Goal: Task Accomplishment & Management: Complete application form

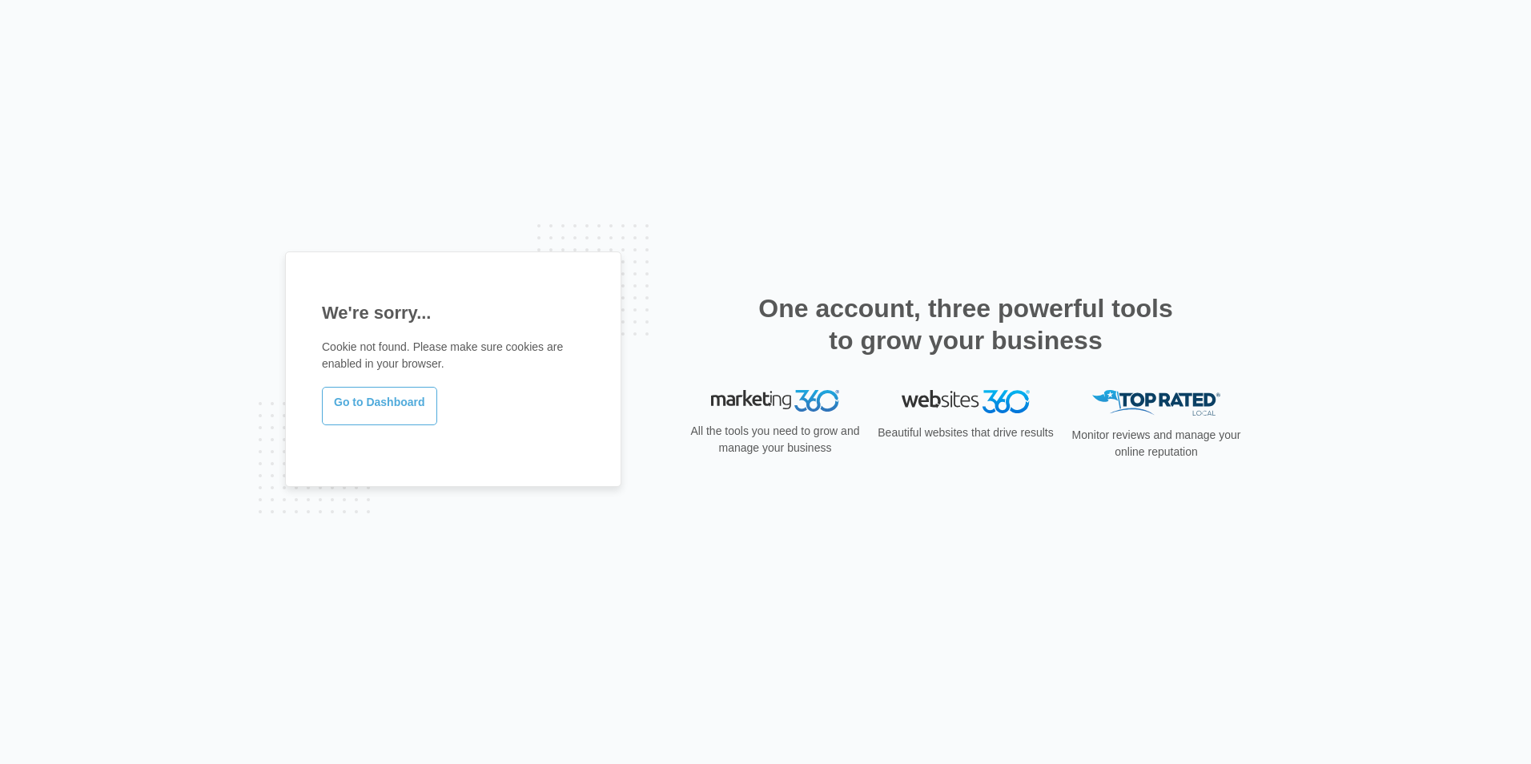
click at [394, 410] on link "Go to Dashboard" at bounding box center [379, 406] width 115 height 38
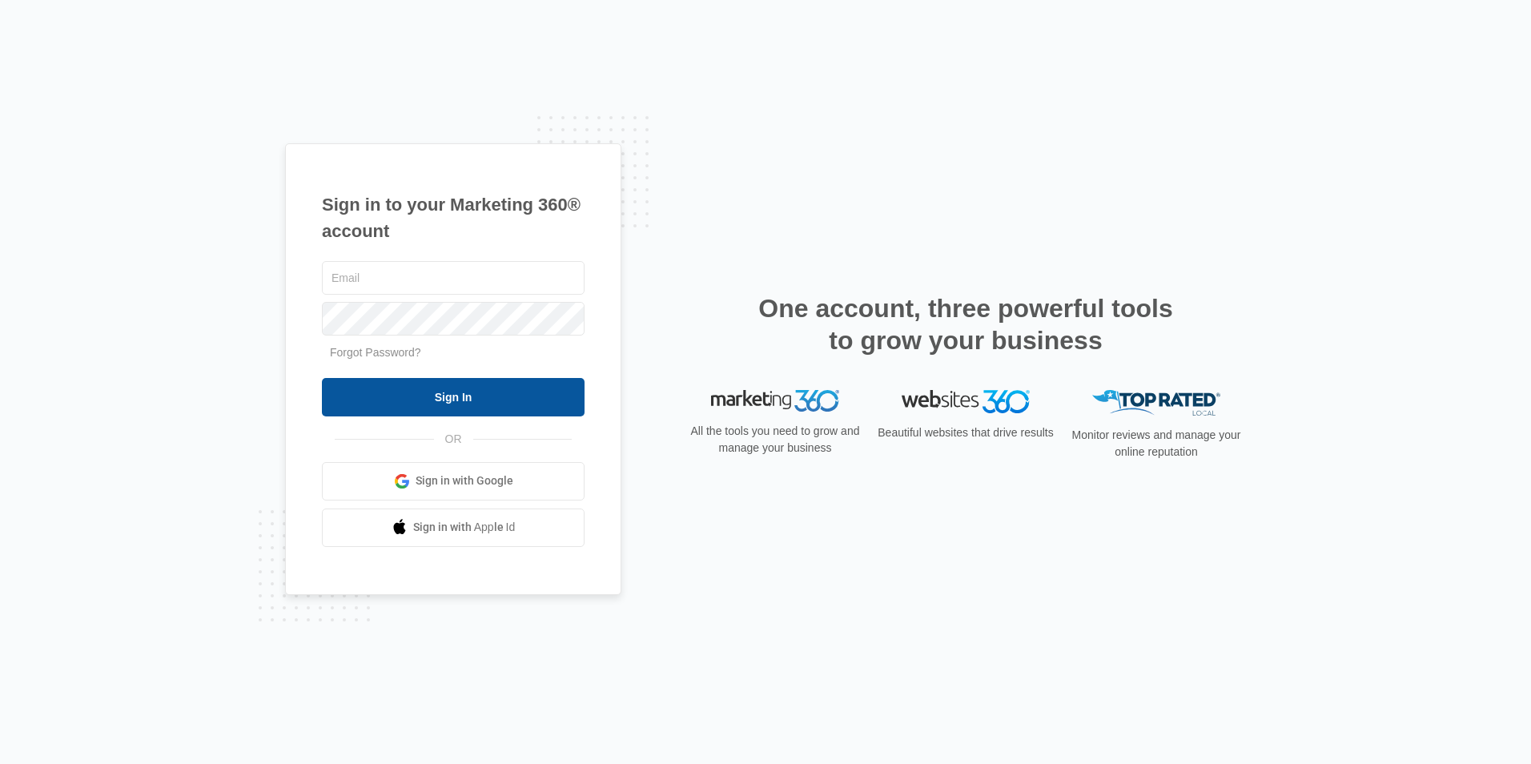
type input "ridgeassist@vintage-corp.com"
click at [461, 397] on input "Sign In" at bounding box center [453, 397] width 263 height 38
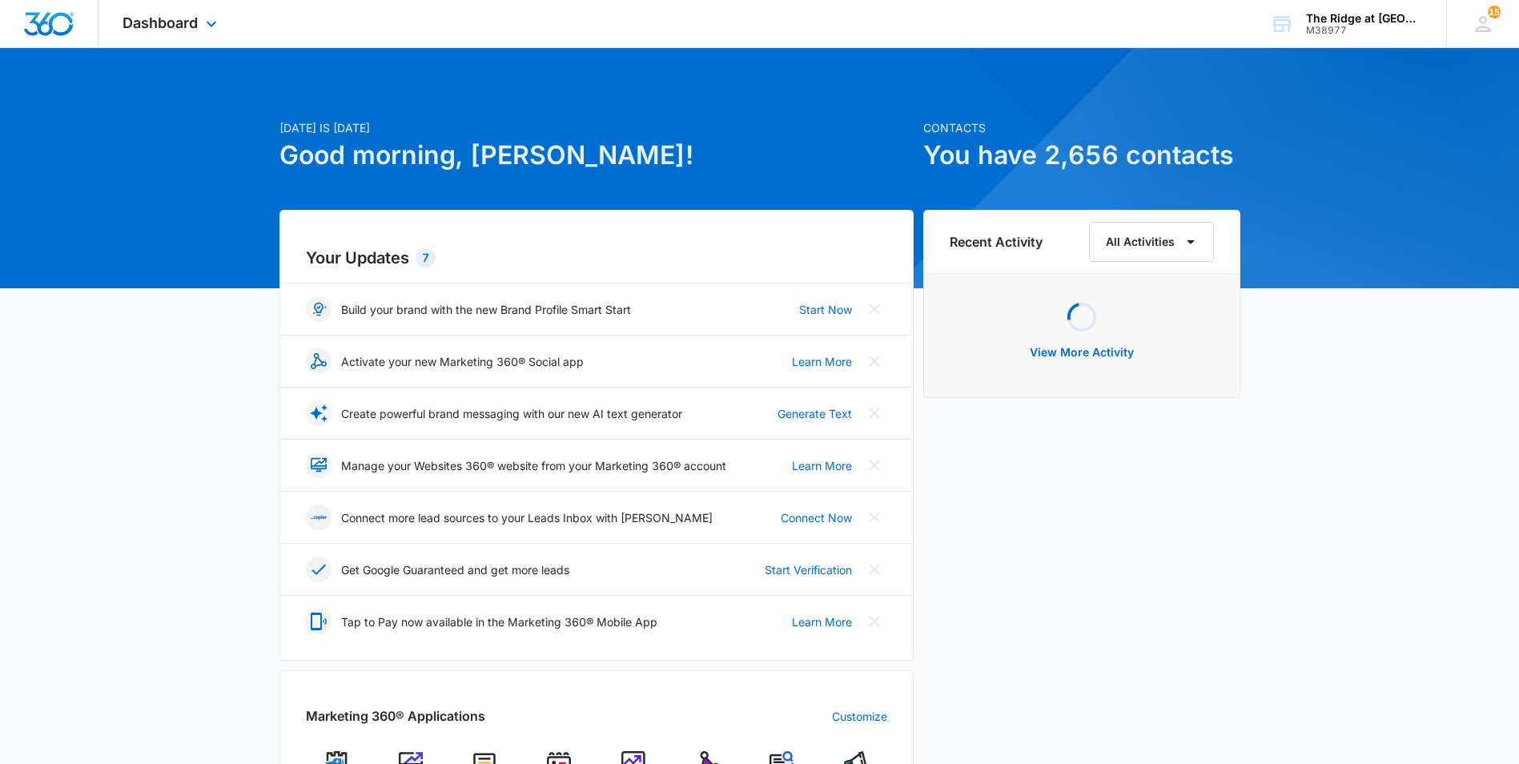
click at [199, 23] on div "Dashboard Apps Reputation Websites Forms CRM Email Social Content Ads Intellige…" at bounding box center [172, 23] width 147 height 47
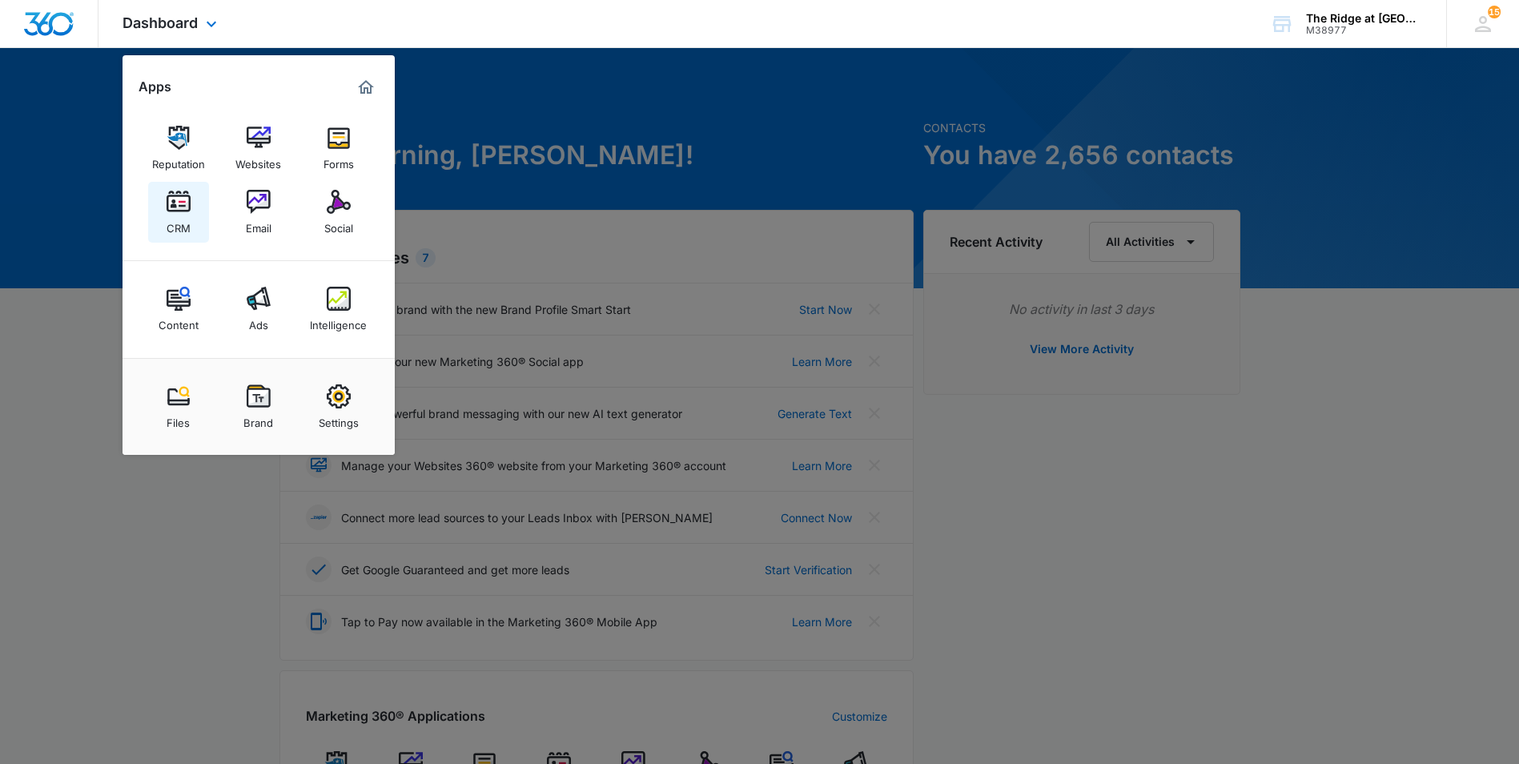
click at [192, 203] on link "CRM" at bounding box center [178, 212] width 61 height 61
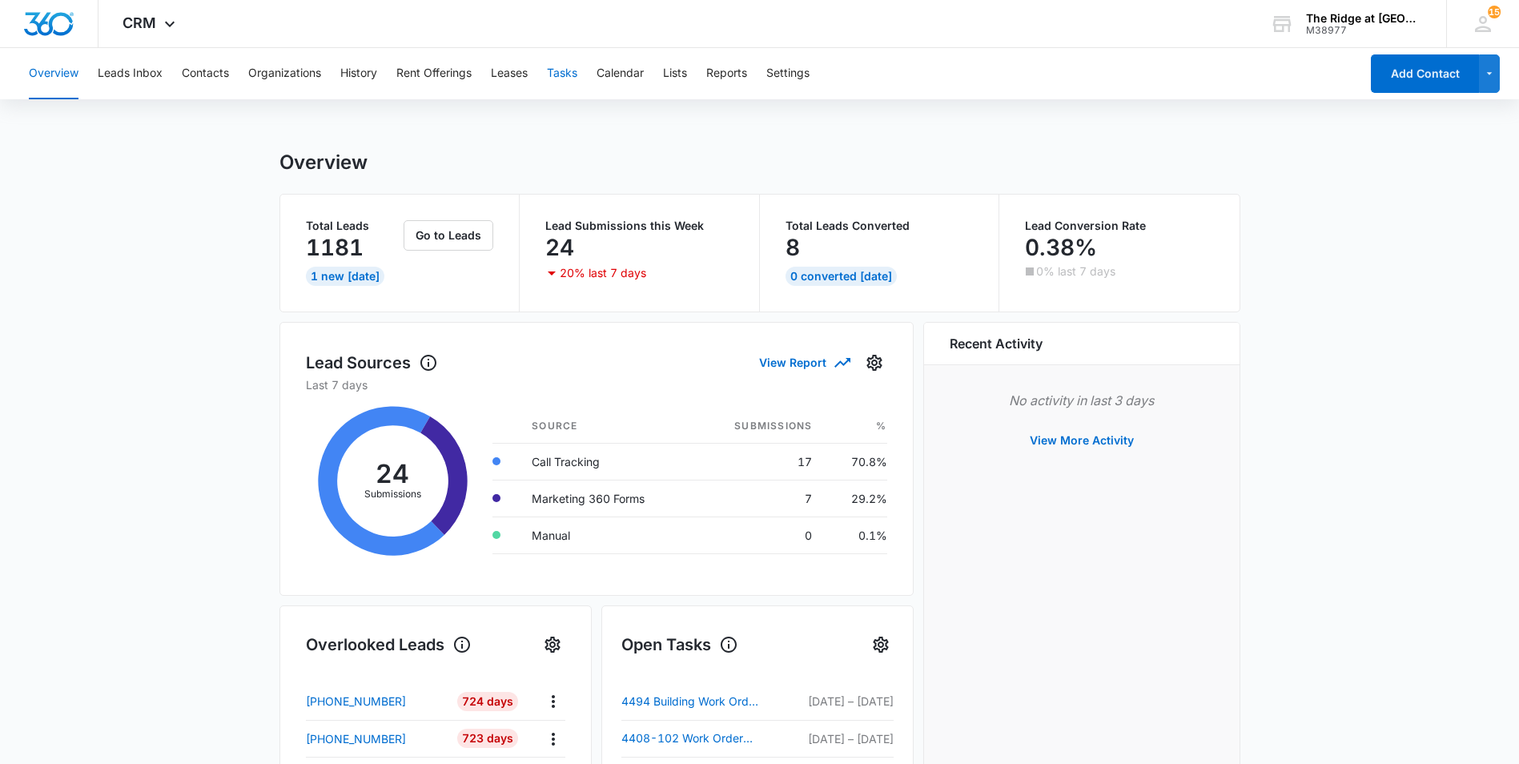
click at [564, 72] on button "Tasks" at bounding box center [562, 73] width 30 height 51
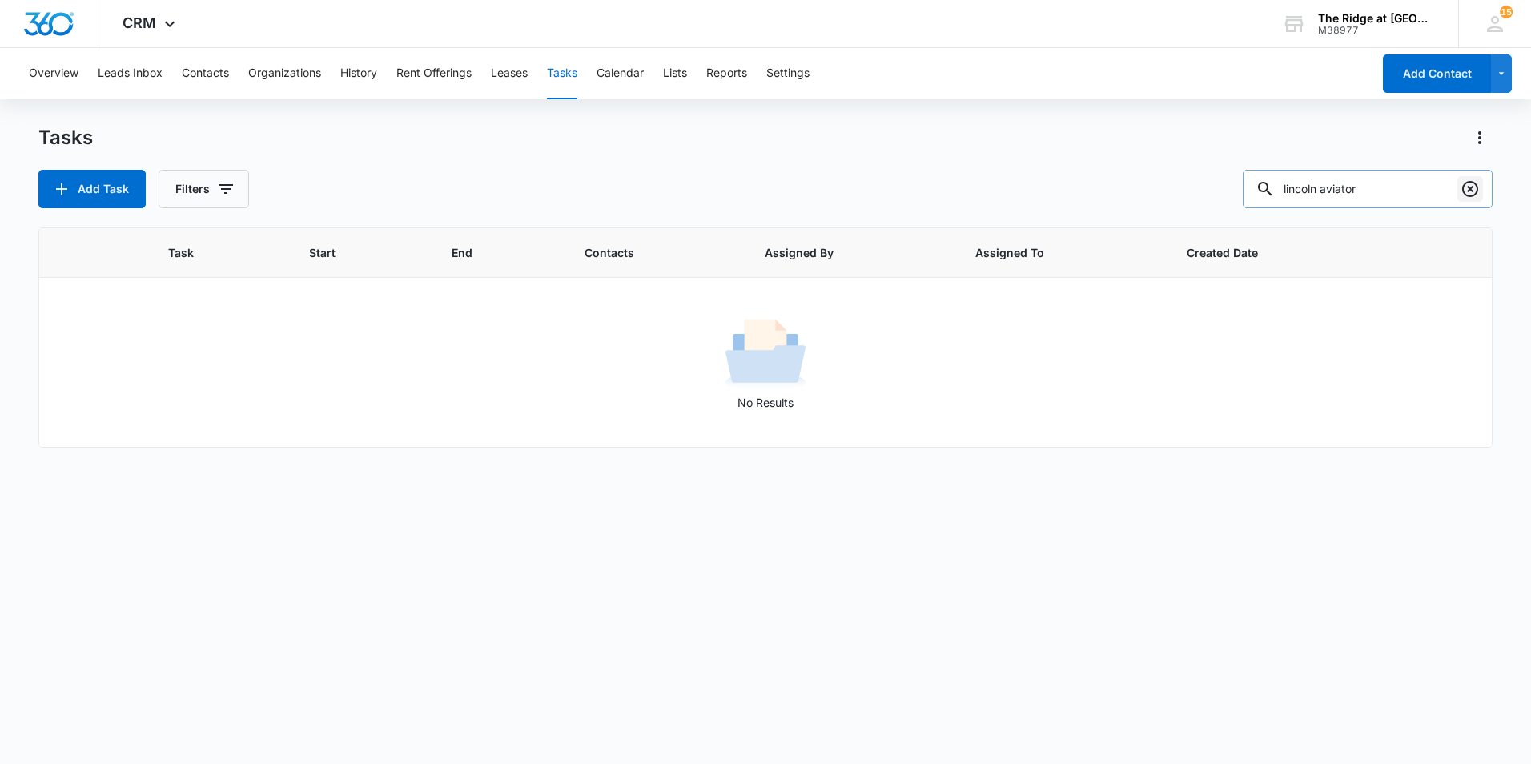
click at [1466, 185] on icon "Clear" at bounding box center [1470, 188] width 19 height 19
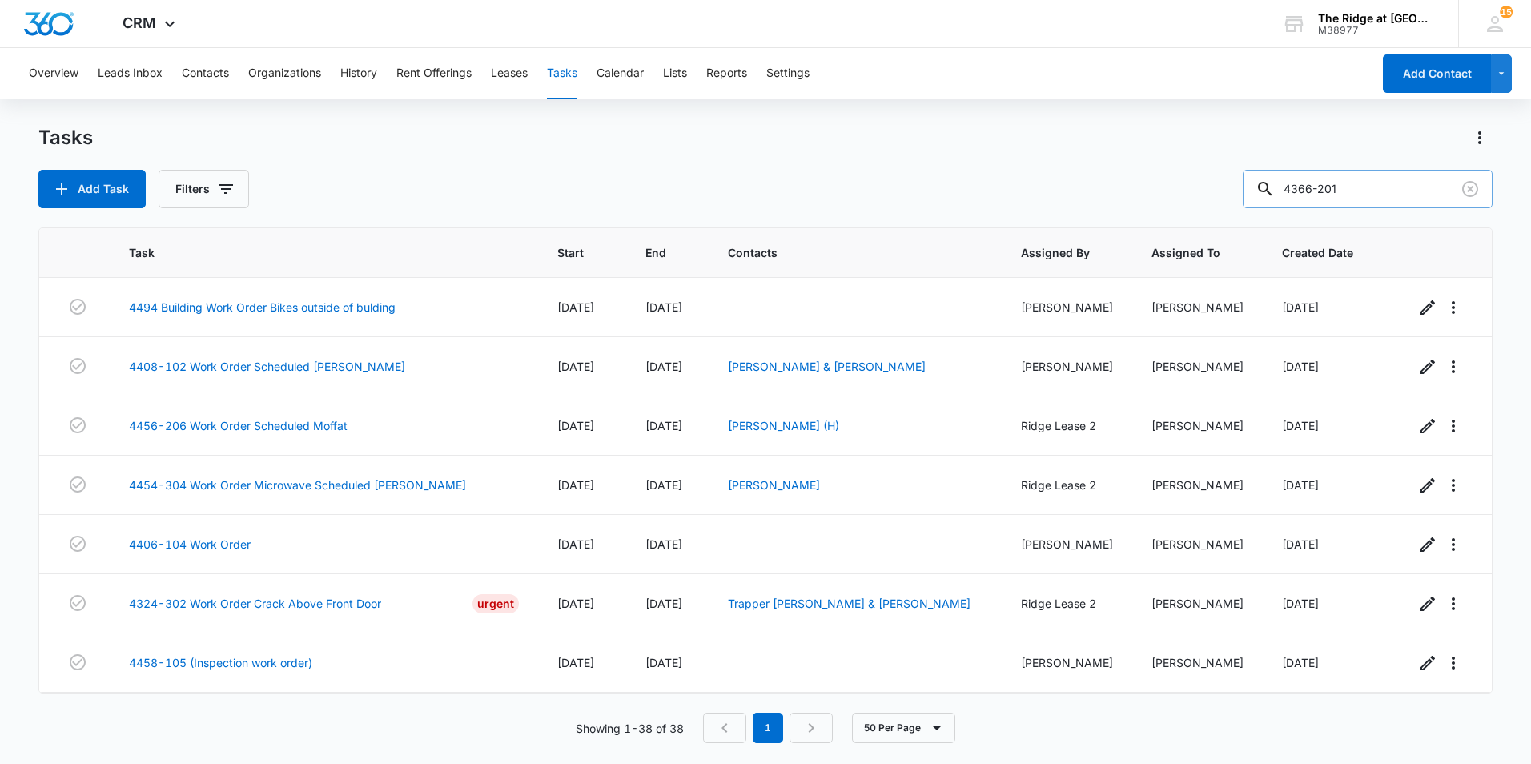
type input "4366-201"
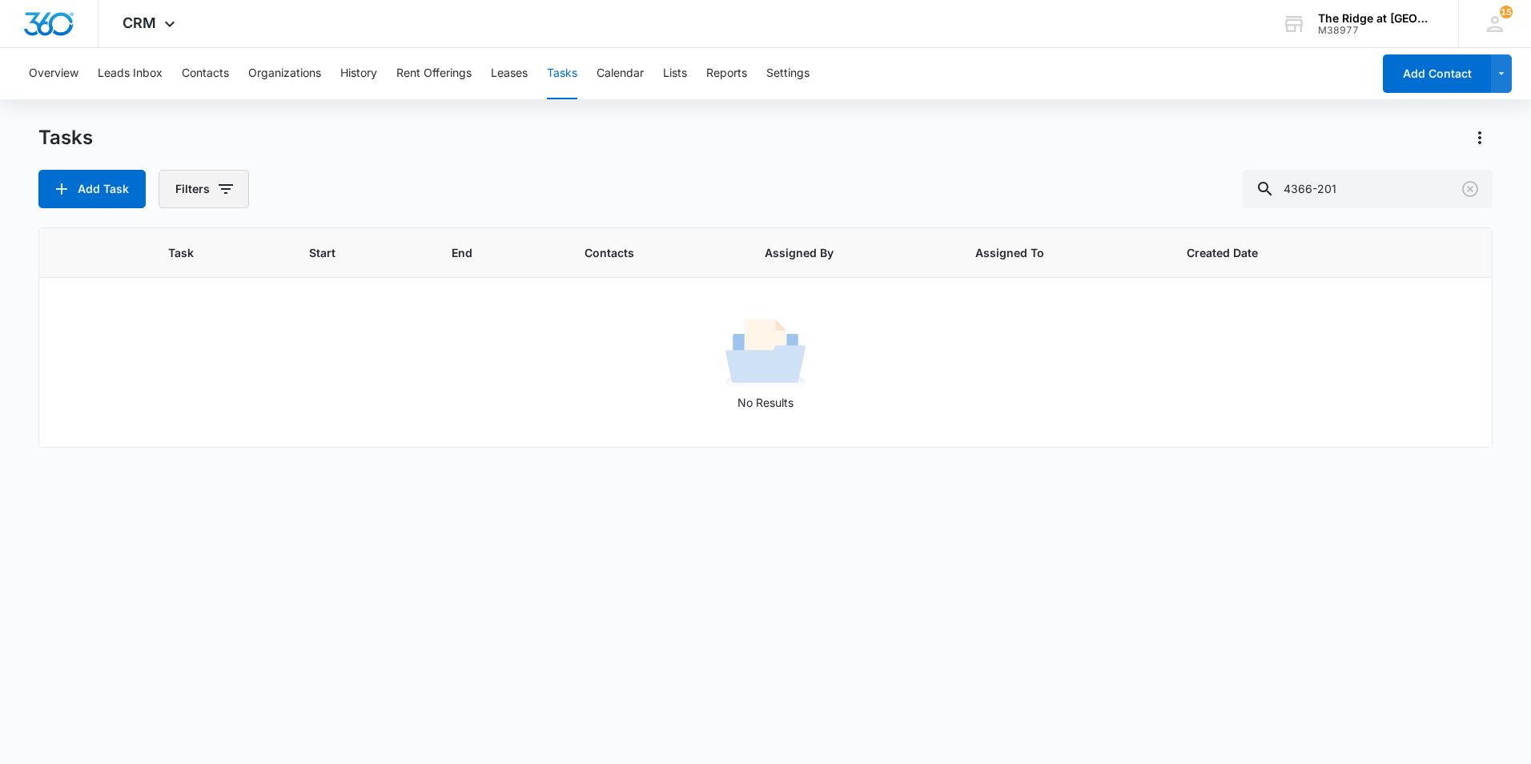
click at [207, 186] on button "Filters" at bounding box center [204, 189] width 91 height 38
click at [178, 382] on label "Complete" at bounding box center [270, 380] width 184 height 17
click at [178, 381] on input "Complete" at bounding box center [178, 380] width 1 height 1
radio input "false"
radio input "true"
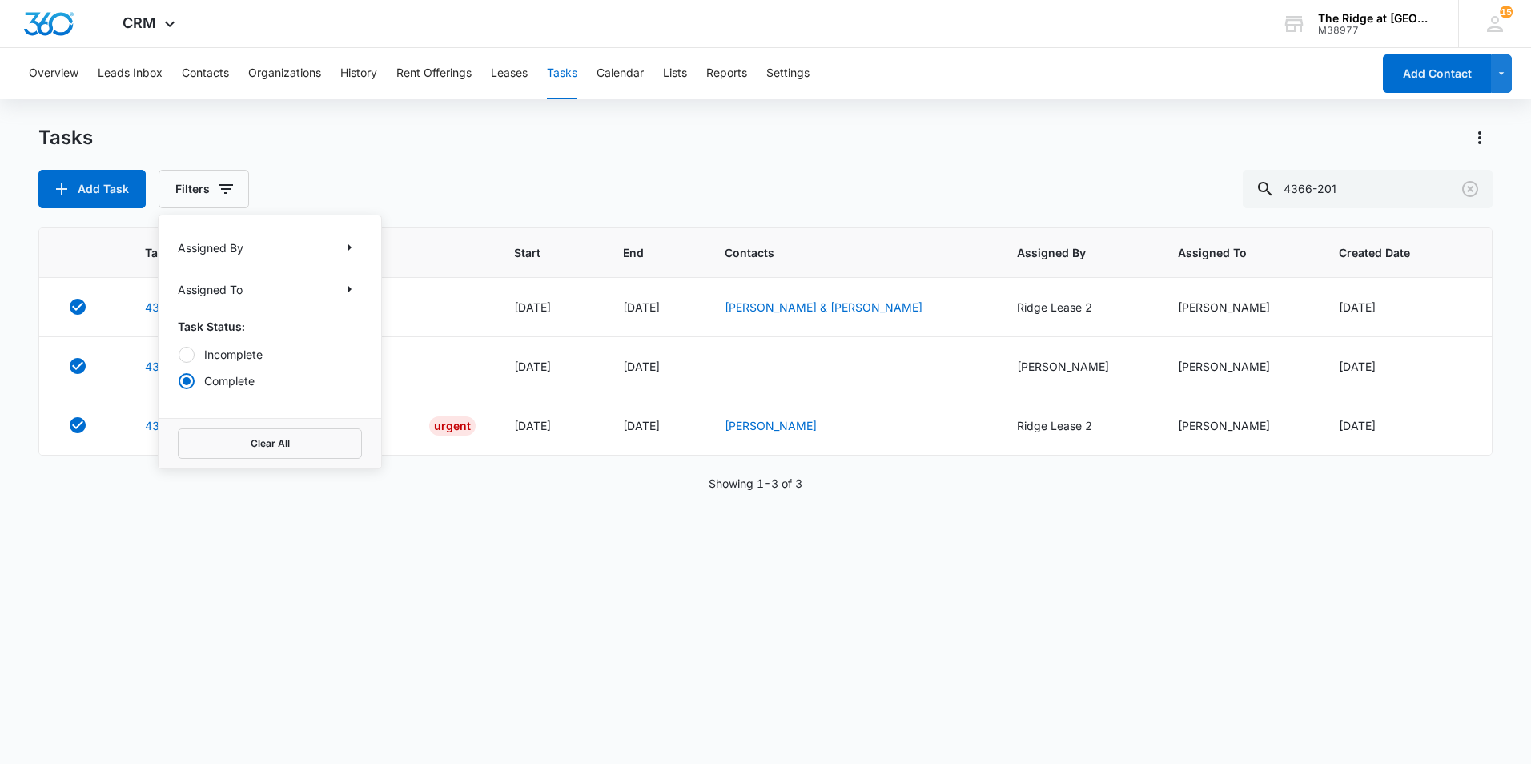
click at [662, 175] on div "Add Task Filters Assigned By Assigned To Task Status: Incomplete Complete Clear…" at bounding box center [765, 189] width 1455 height 38
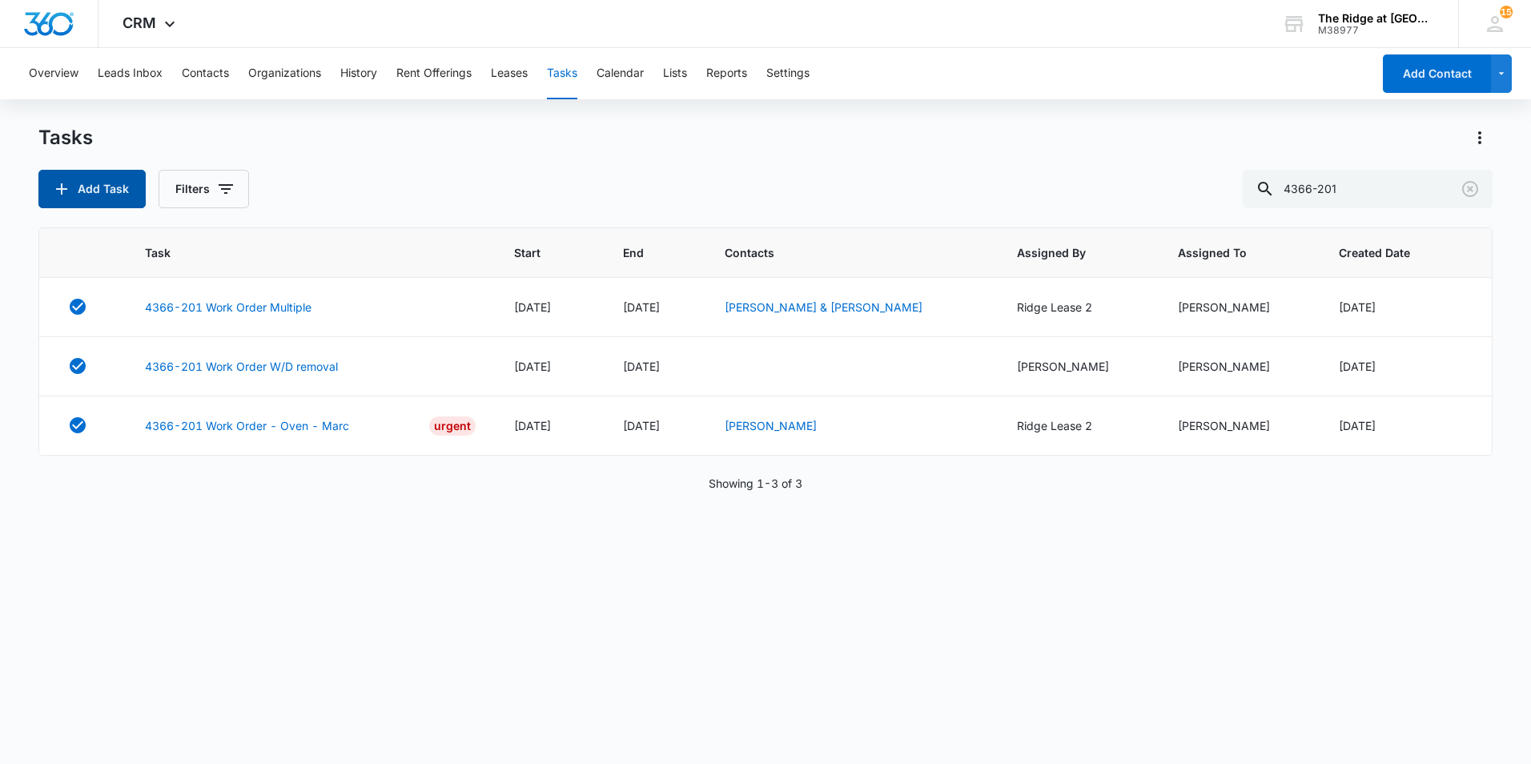
click at [95, 184] on button "Add Task" at bounding box center [91, 189] width 107 height 38
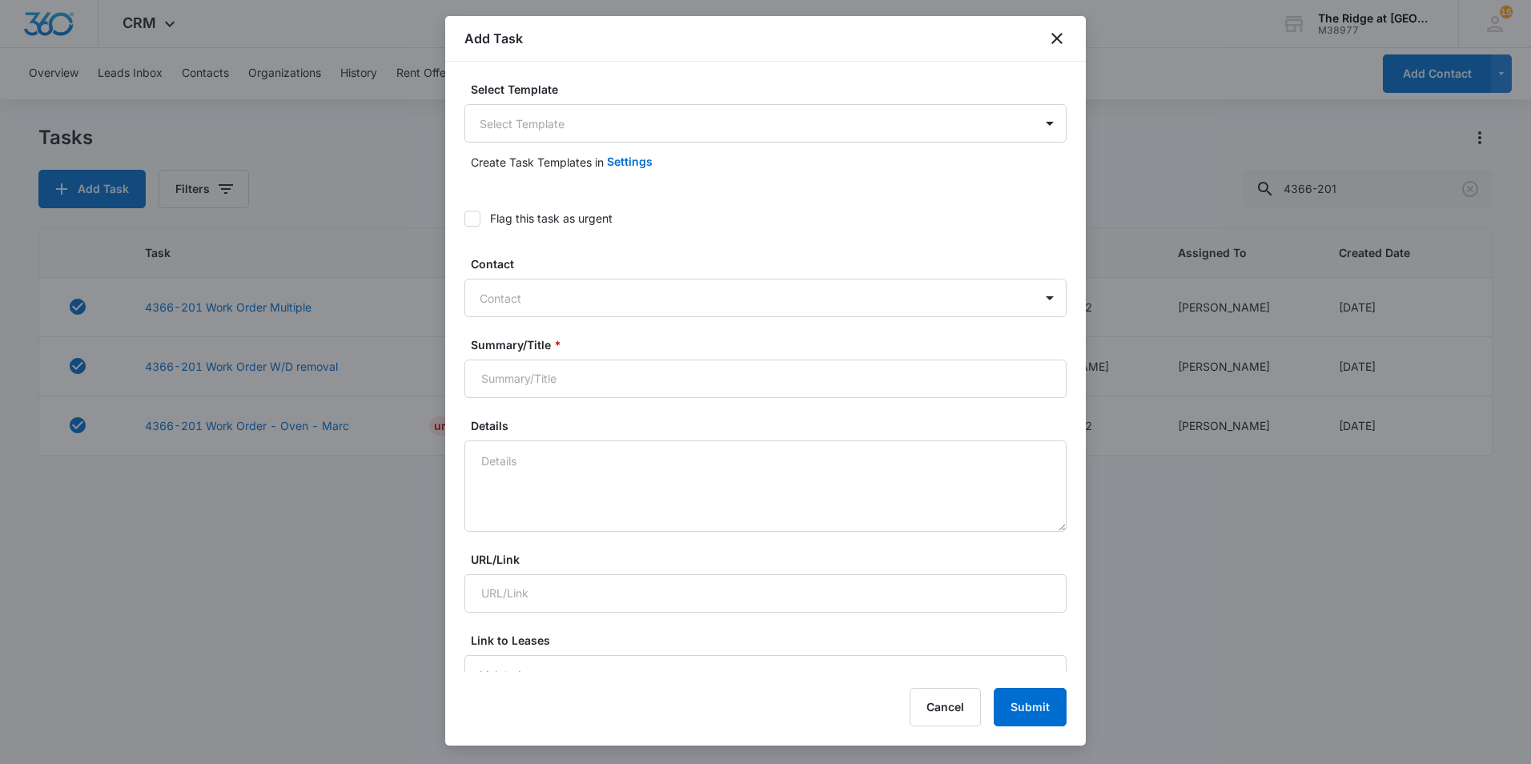
click at [585, 82] on label "Select Template" at bounding box center [772, 89] width 602 height 17
click at [585, 115] on body "CRM Apps Reputation Websites Forms CRM Email Social Content Ads Intelligence Fi…" at bounding box center [765, 382] width 1531 height 764
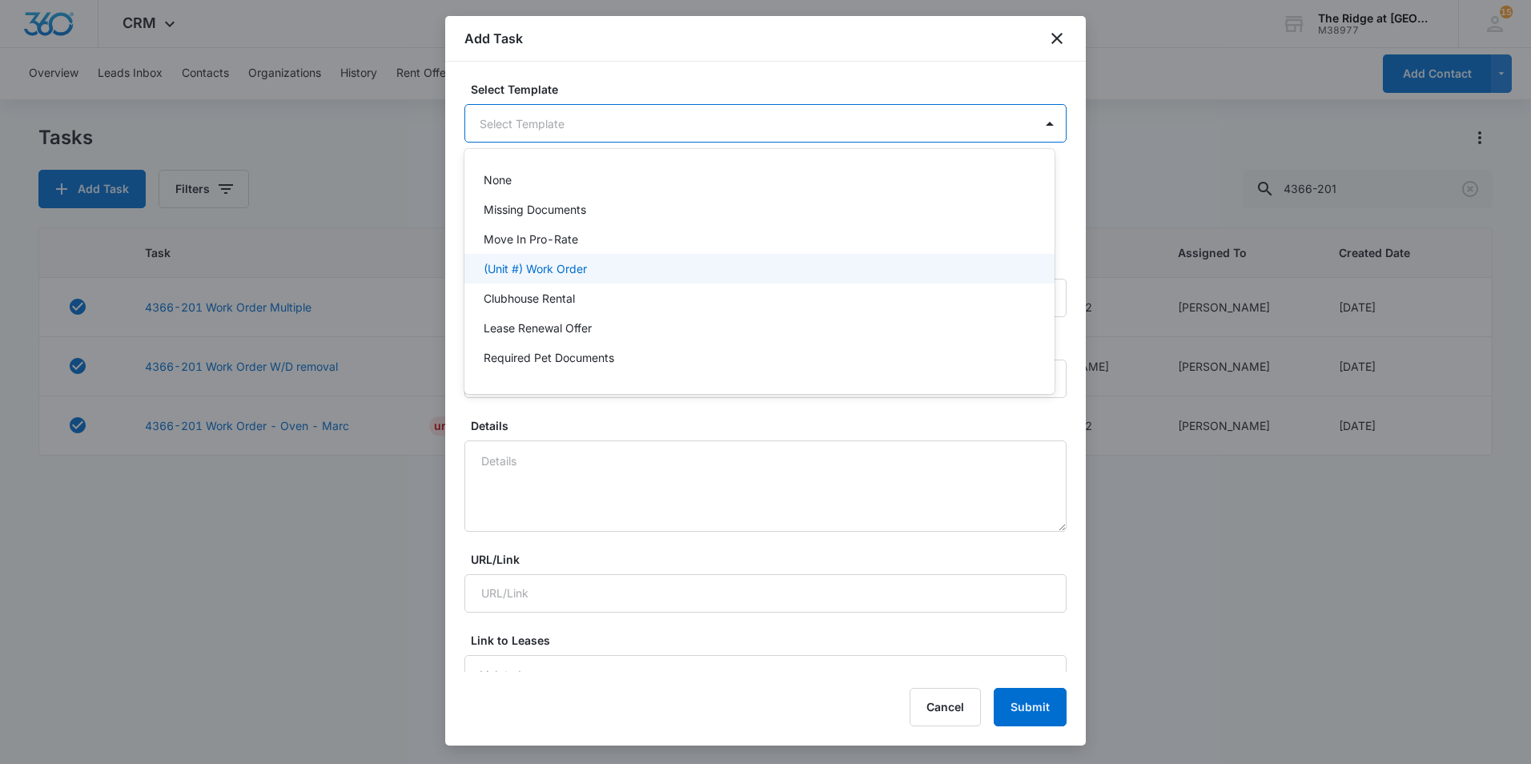
click at [569, 267] on p "(Unit #) Work Order" at bounding box center [535, 268] width 103 height 17
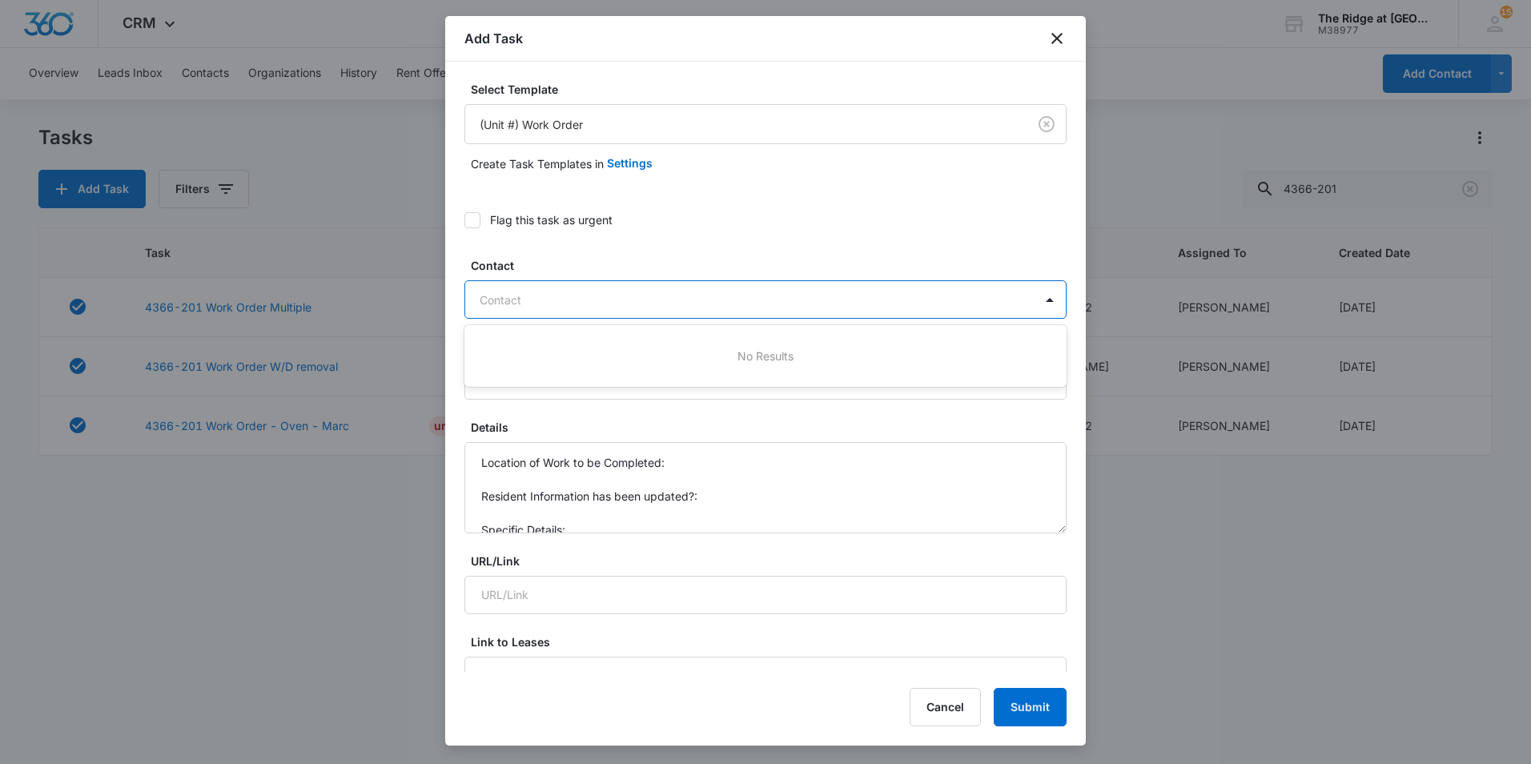
click at [574, 294] on div at bounding box center [756, 300] width 553 height 20
type input "Lac"
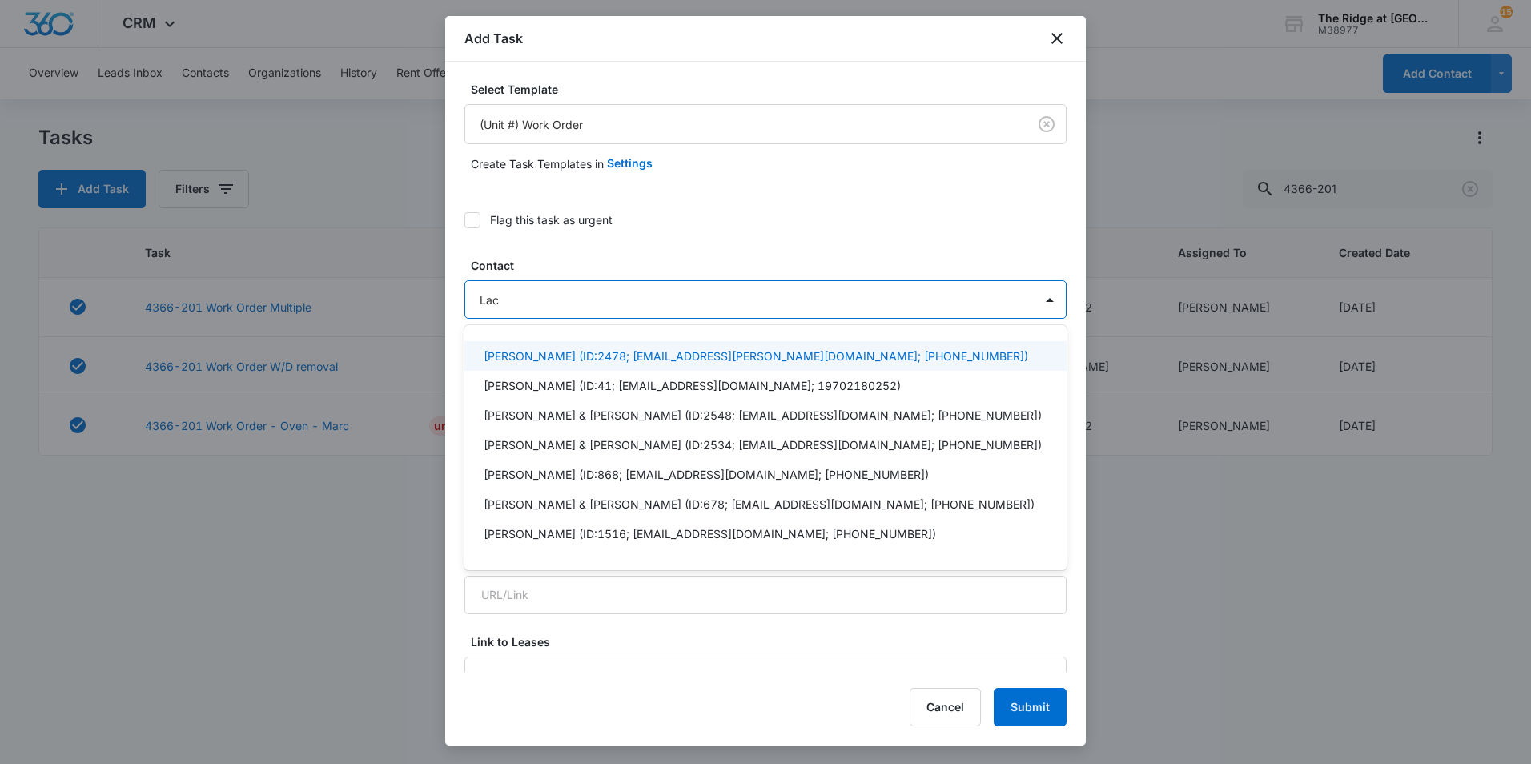
click at [602, 352] on p "Lacey Hanner Bankston (ID:2478; lacey.hanner@gmail.com; (719) 651-1895)" at bounding box center [756, 356] width 545 height 17
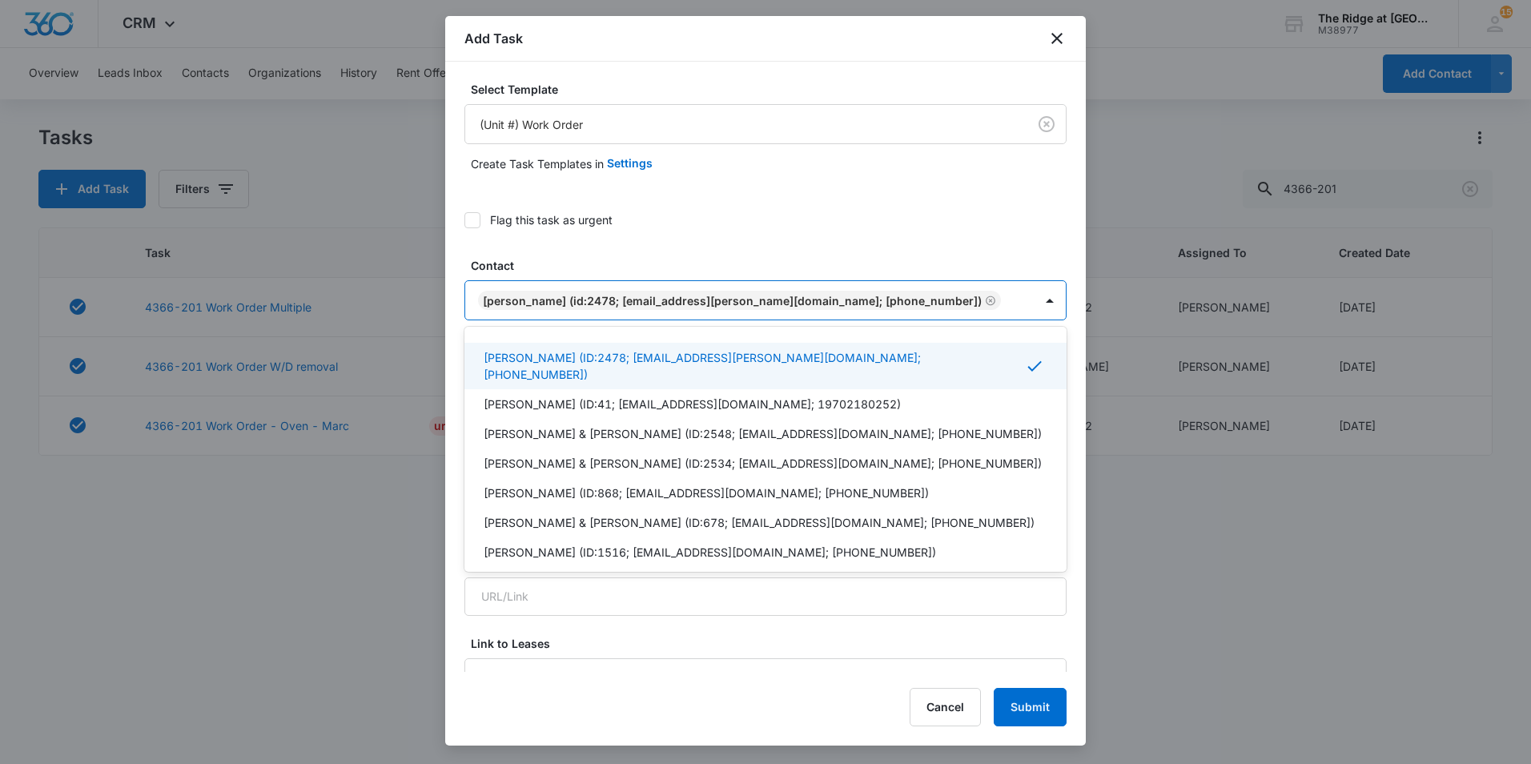
click at [716, 229] on div "Flag this task as urgent" at bounding box center [766, 220] width 602 height 36
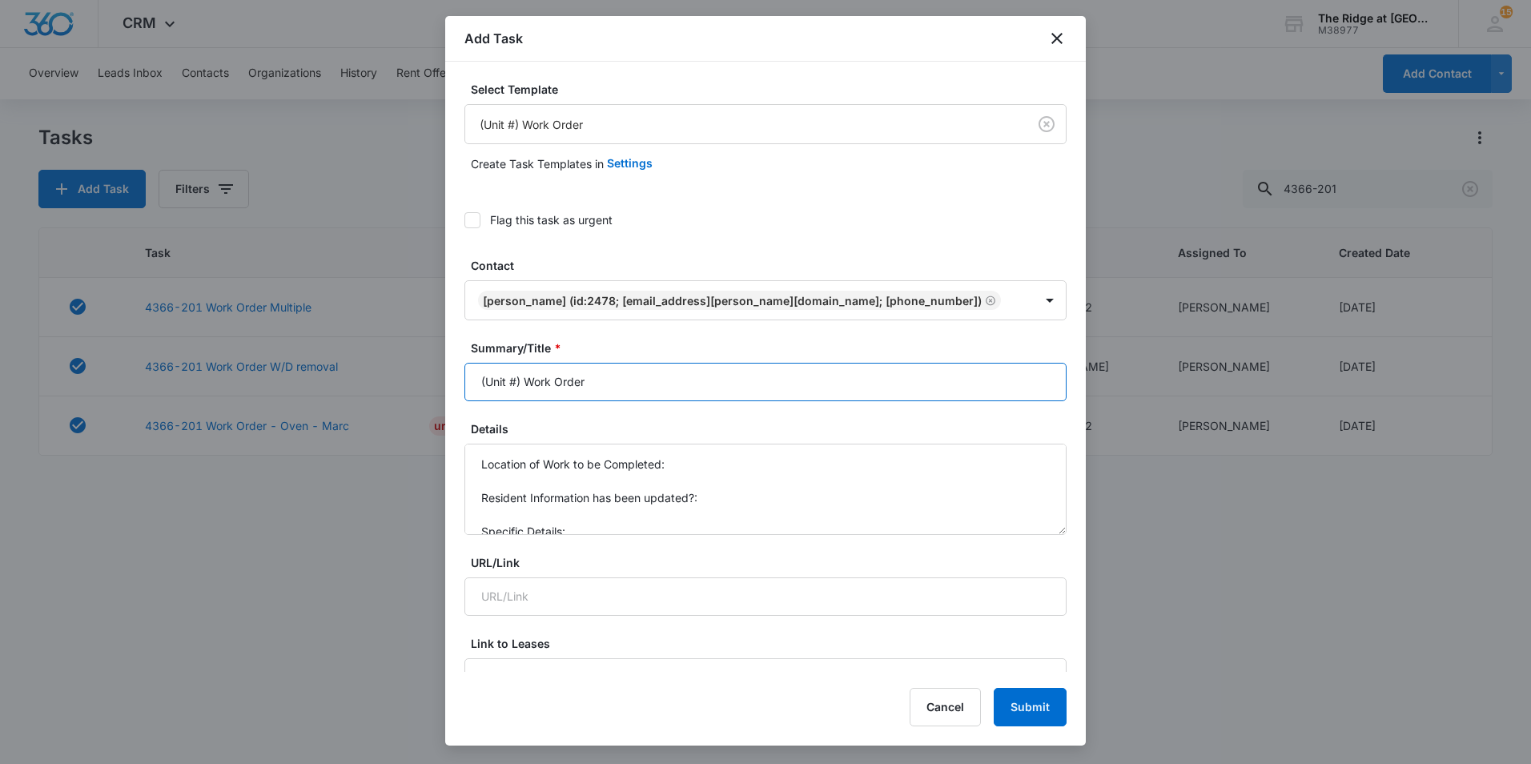
drag, startPoint x: 521, startPoint y: 386, endPoint x: 453, endPoint y: 385, distance: 68.1
click at [453, 385] on div "Select Template (Unit #) Work Order Create Task Templates in Settings Flag this…" at bounding box center [765, 367] width 641 height 610
click at [655, 372] on input "4366-201 Work Order" at bounding box center [766, 382] width 602 height 38
type input "4366-201 Work Order Bathroom Fan"
click at [706, 465] on textarea "Location of Work to be Completed: Resident Information has been updated?: Speci…" at bounding box center [766, 489] width 602 height 91
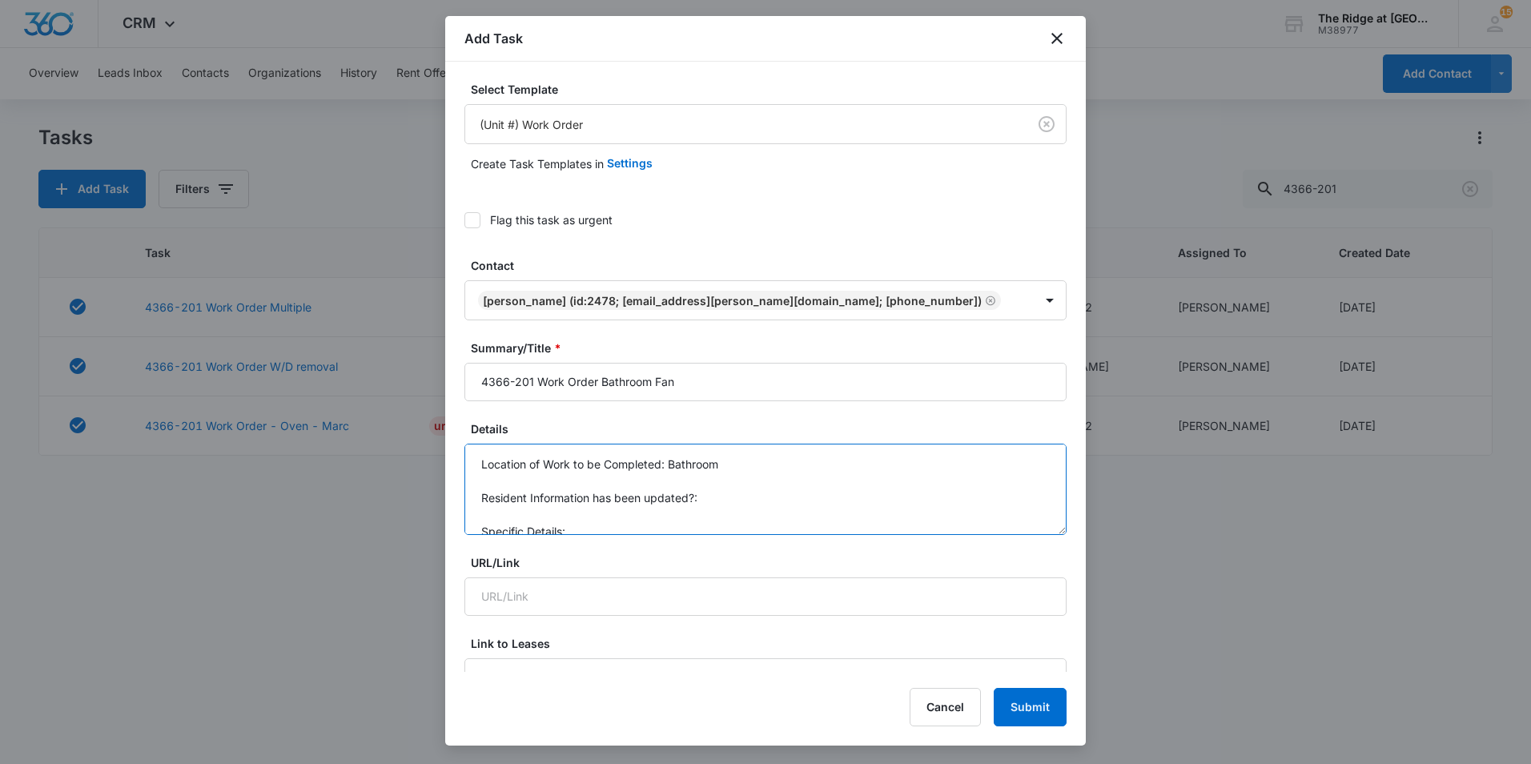
scroll to position [17, 0]
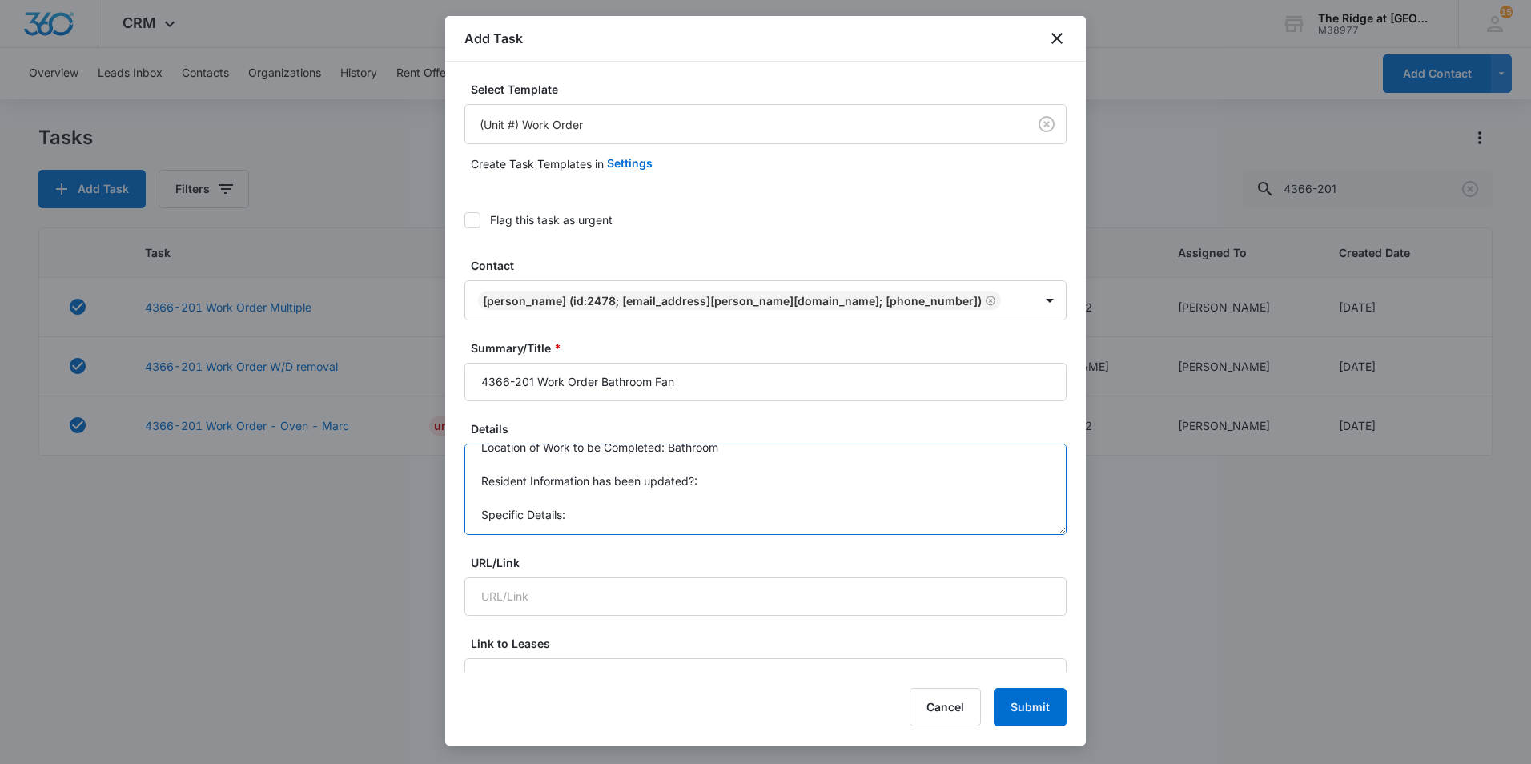
click at [730, 519] on textarea "Location of Work to be Completed: Bathroom Resident Information has been update…" at bounding box center [766, 489] width 602 height 91
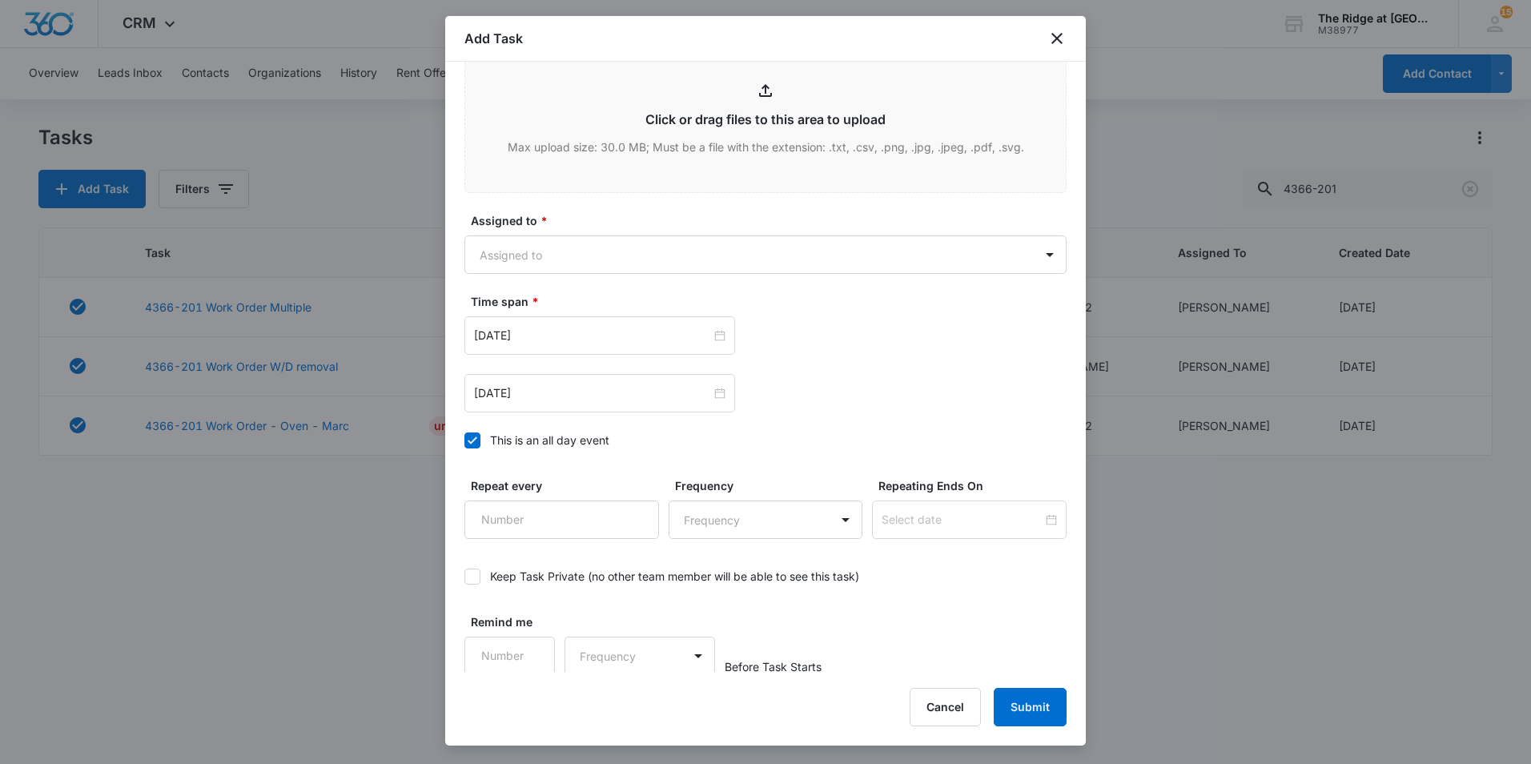
scroll to position [871, 0]
type textarea "Location of Work to be Completed: Bathroom Resident Information has been update…"
click at [602, 252] on body "CRM Apps Reputation Websites Forms CRM Email Social Content Ads Intelligence Fi…" at bounding box center [765, 382] width 1531 height 764
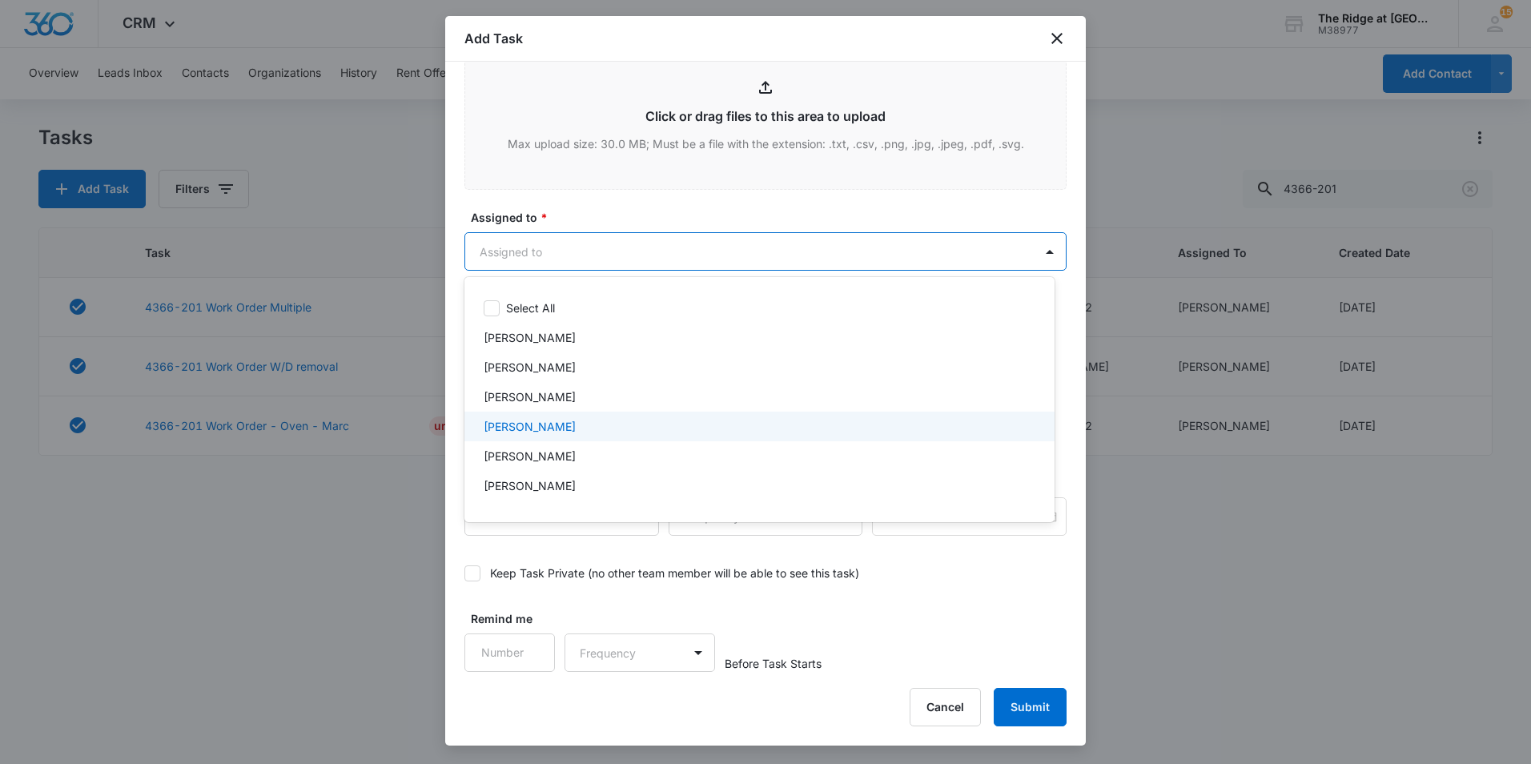
scroll to position [172, 0]
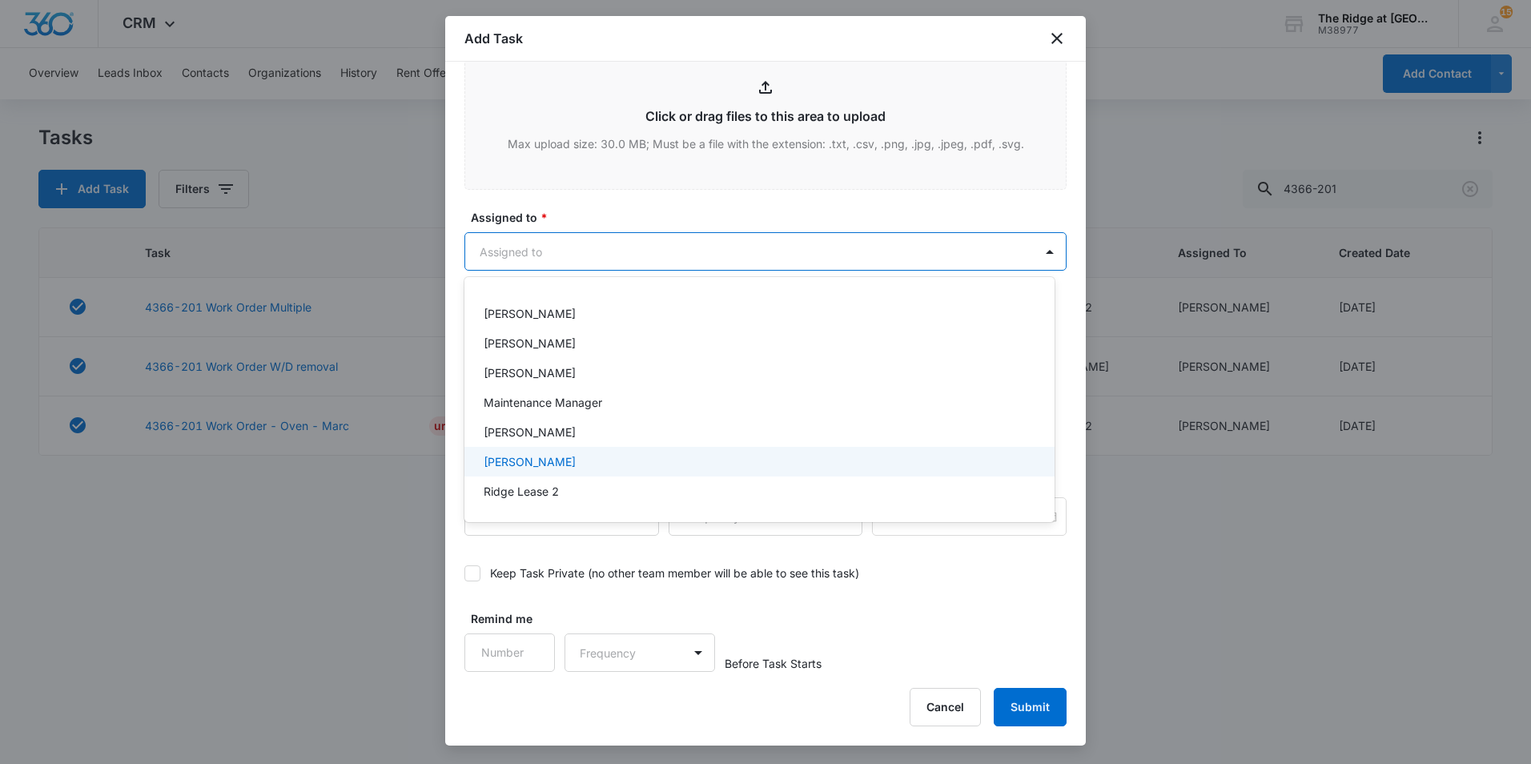
click at [610, 459] on div "Ricardo Marin" at bounding box center [758, 461] width 549 height 17
click at [626, 212] on div at bounding box center [765, 382] width 1531 height 764
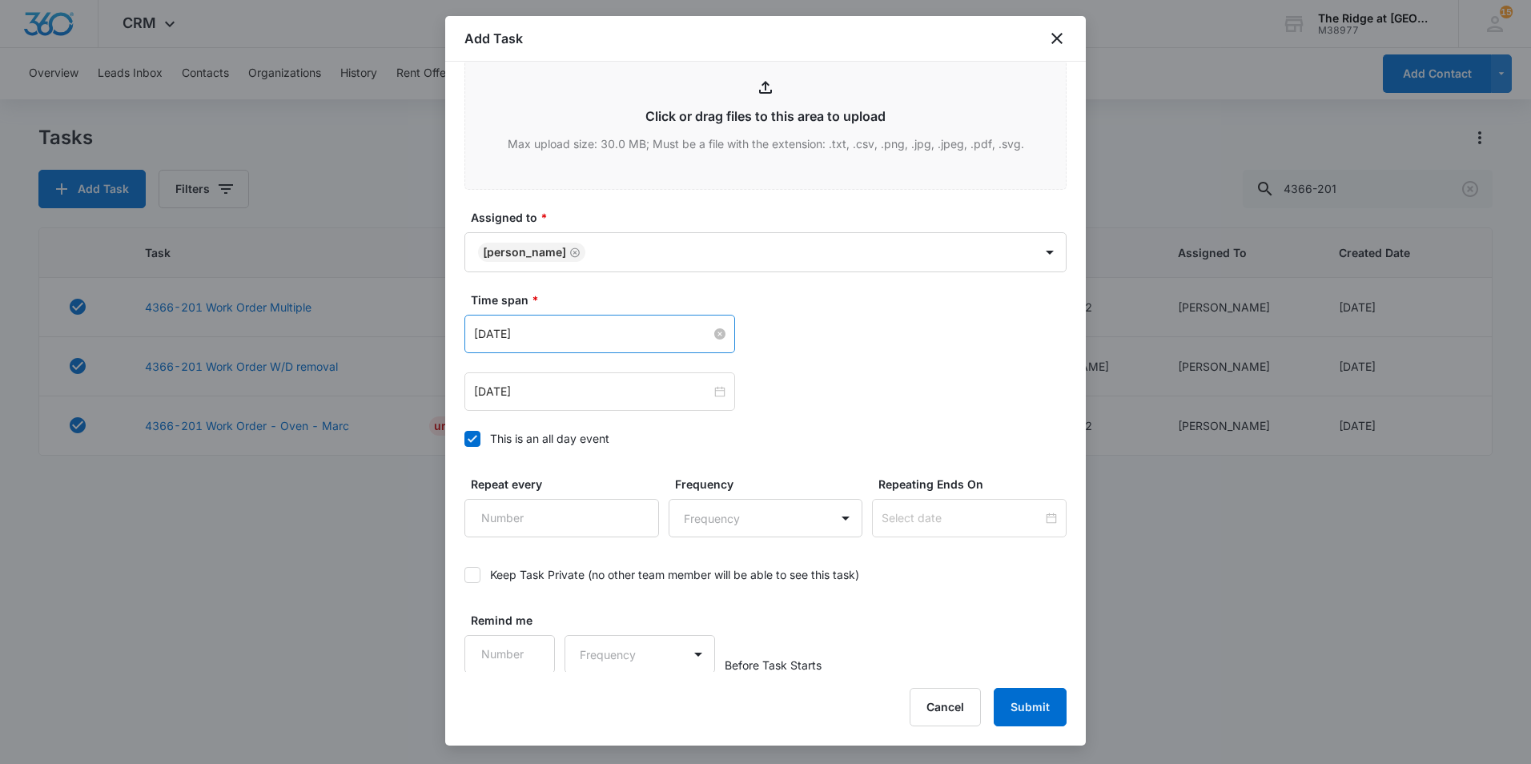
click at [576, 335] on input "Aug 1, 2023" at bounding box center [592, 334] width 237 height 18
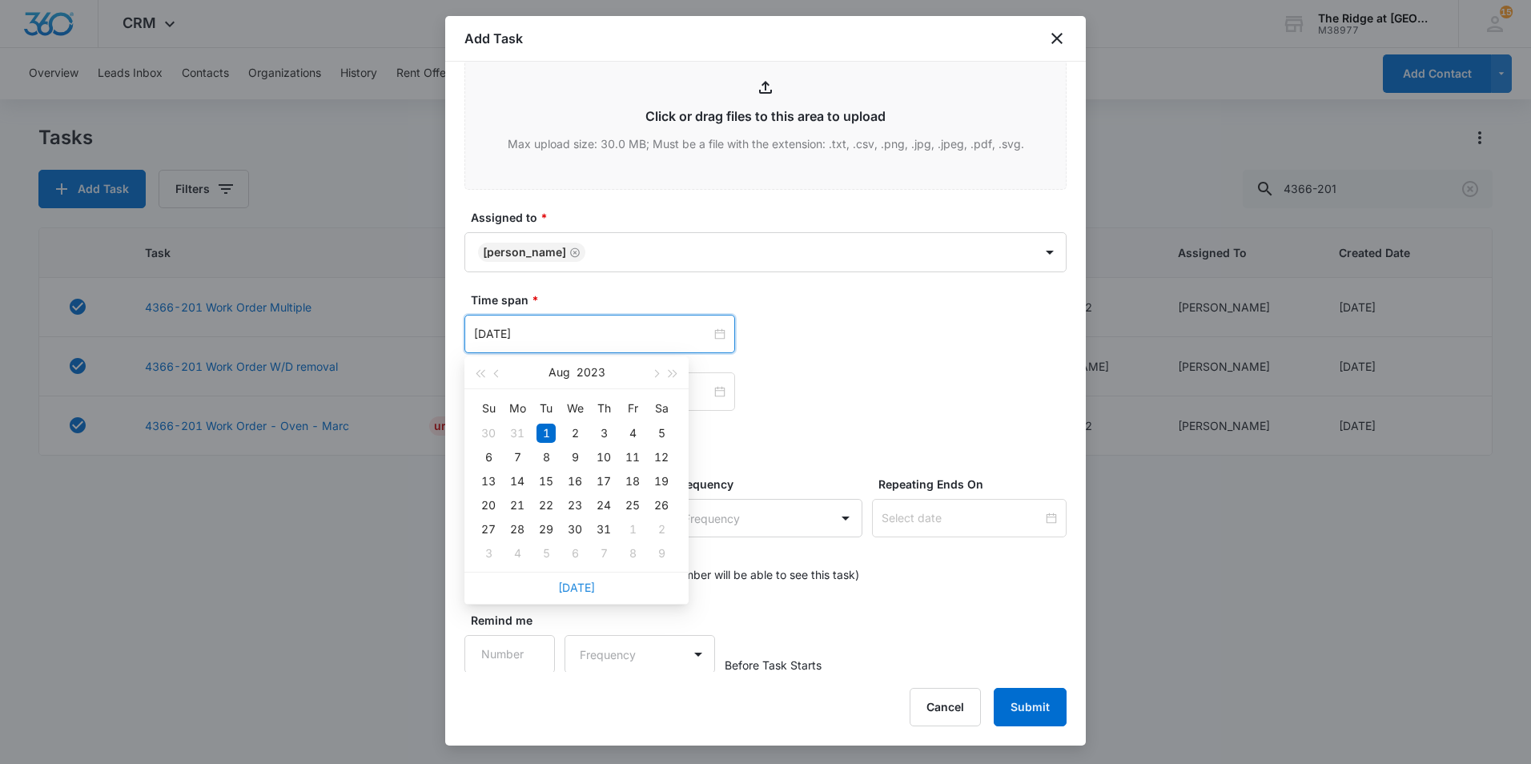
click at [581, 586] on link "Today" at bounding box center [576, 588] width 37 height 14
type input "Oct 6, 2025"
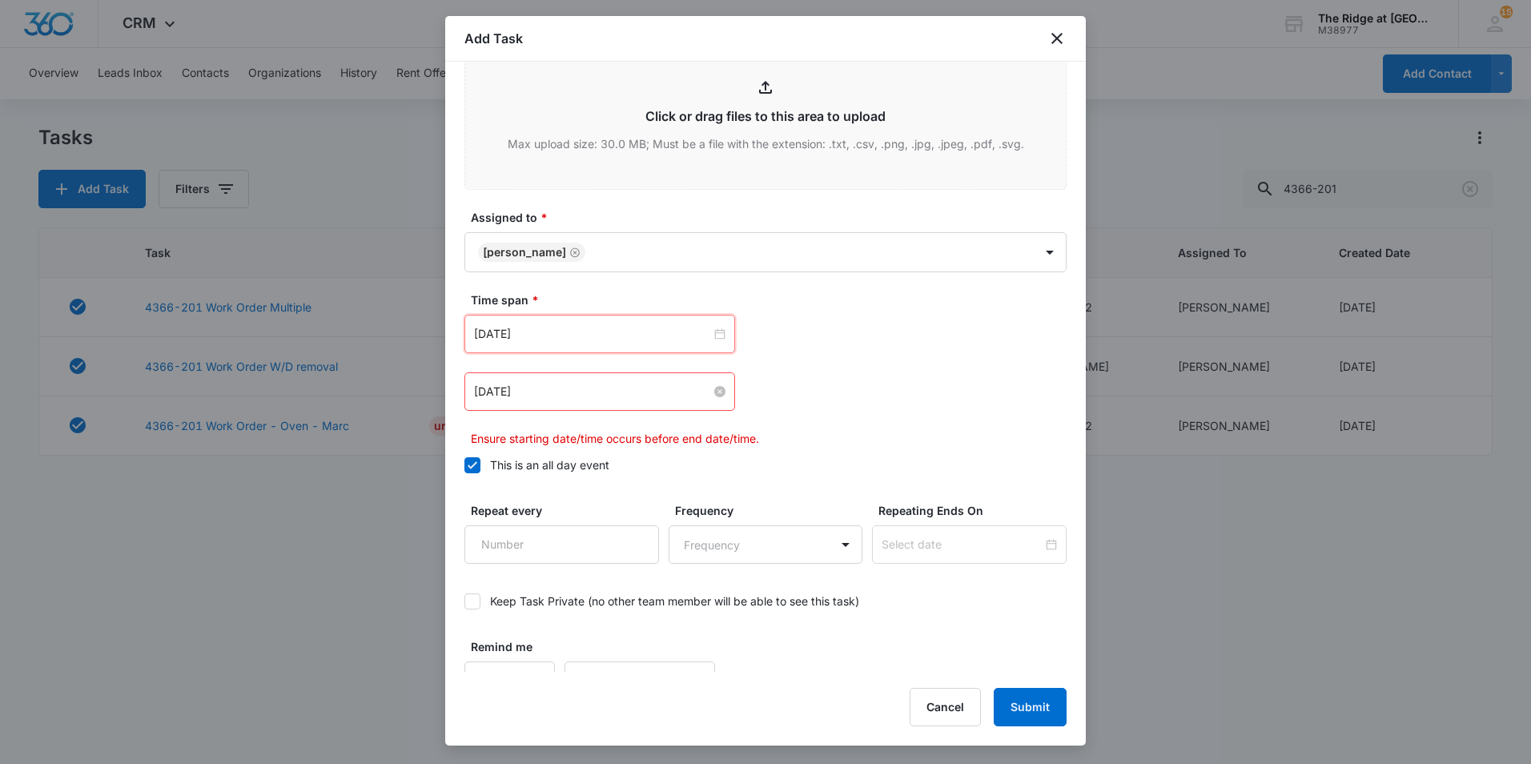
click at [545, 399] on input "Aug 2, 2023" at bounding box center [592, 392] width 237 height 18
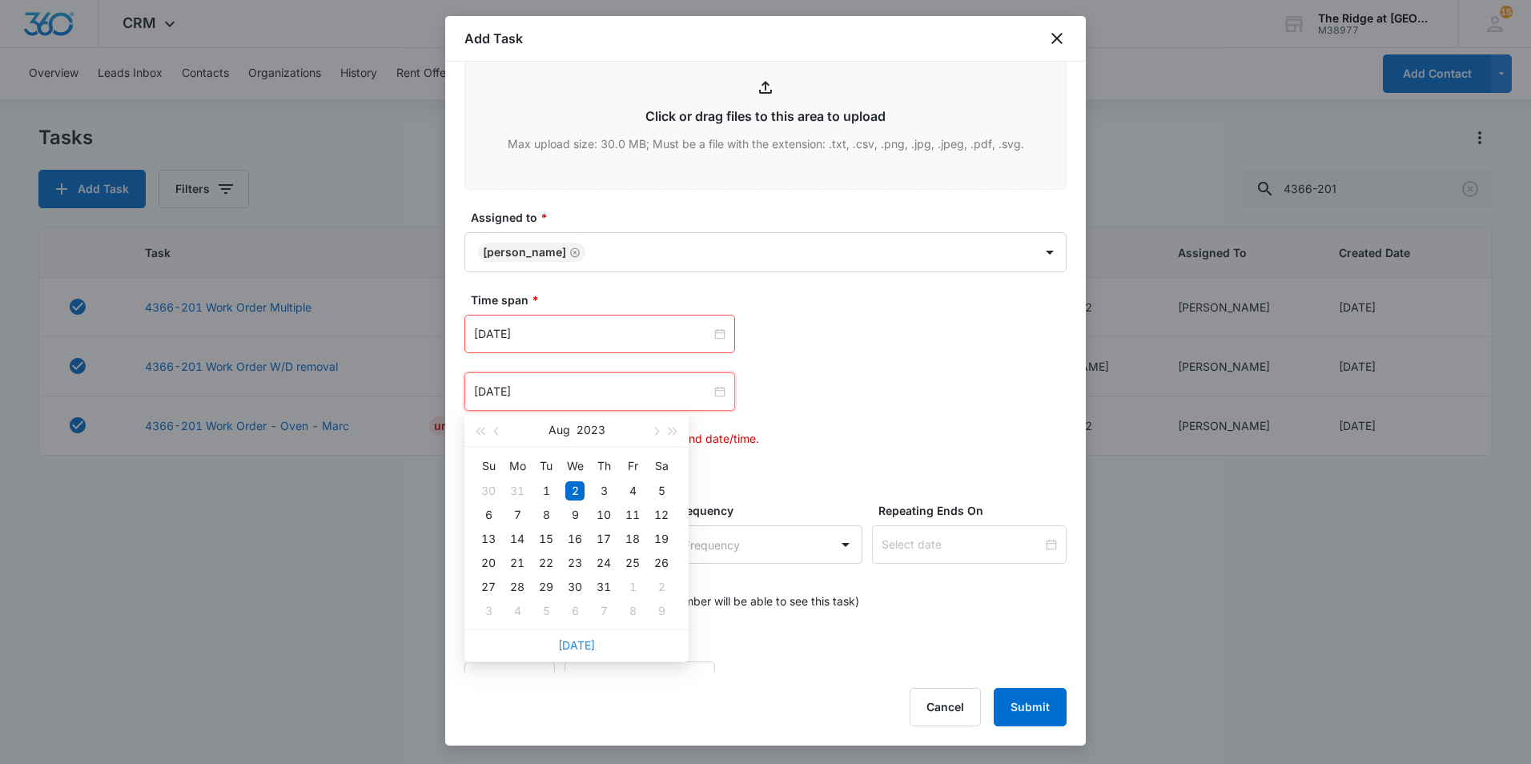
click at [592, 641] on link "Today" at bounding box center [576, 645] width 37 height 14
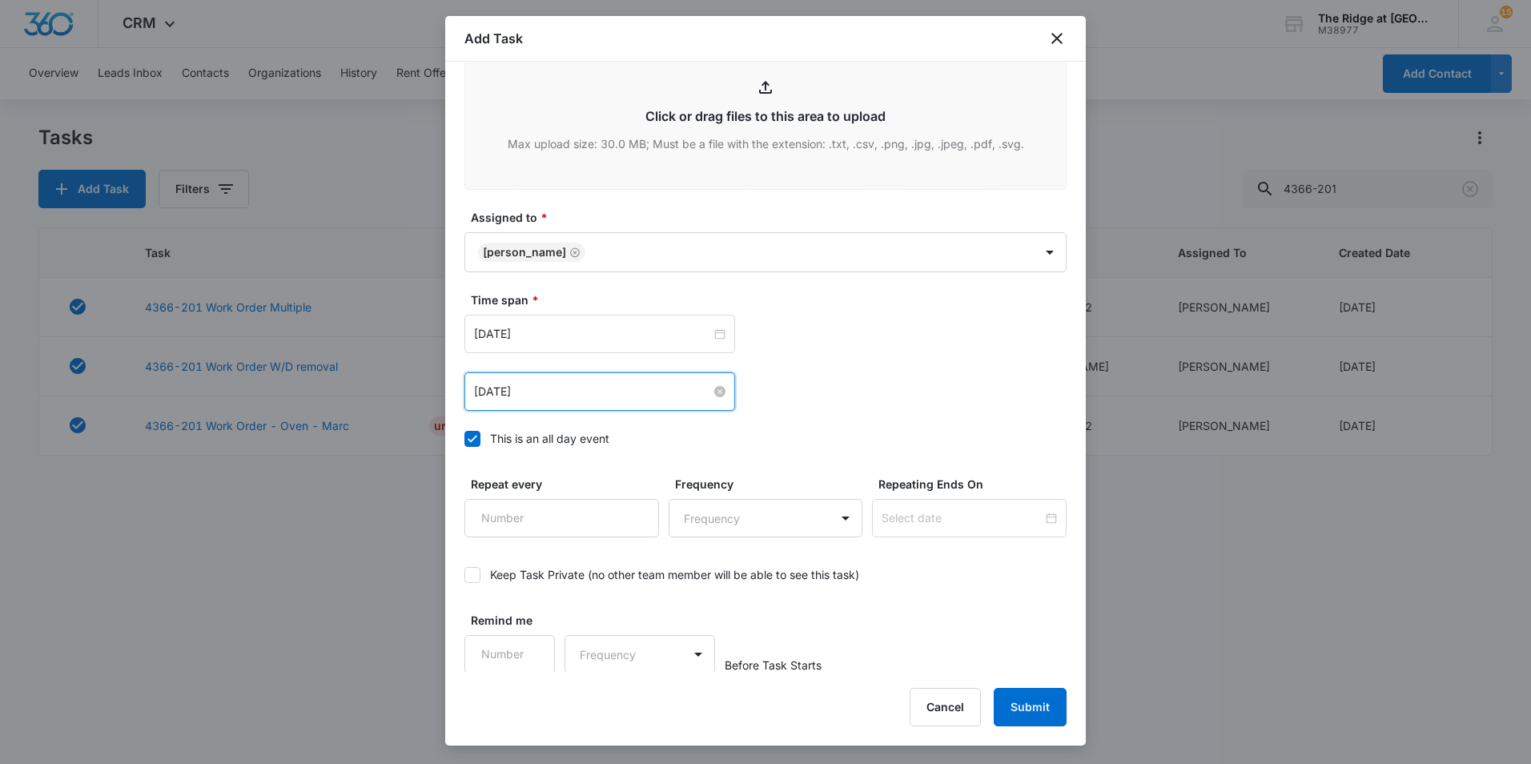
click at [561, 393] on input "Oct 6, 2025" at bounding box center [592, 392] width 237 height 18
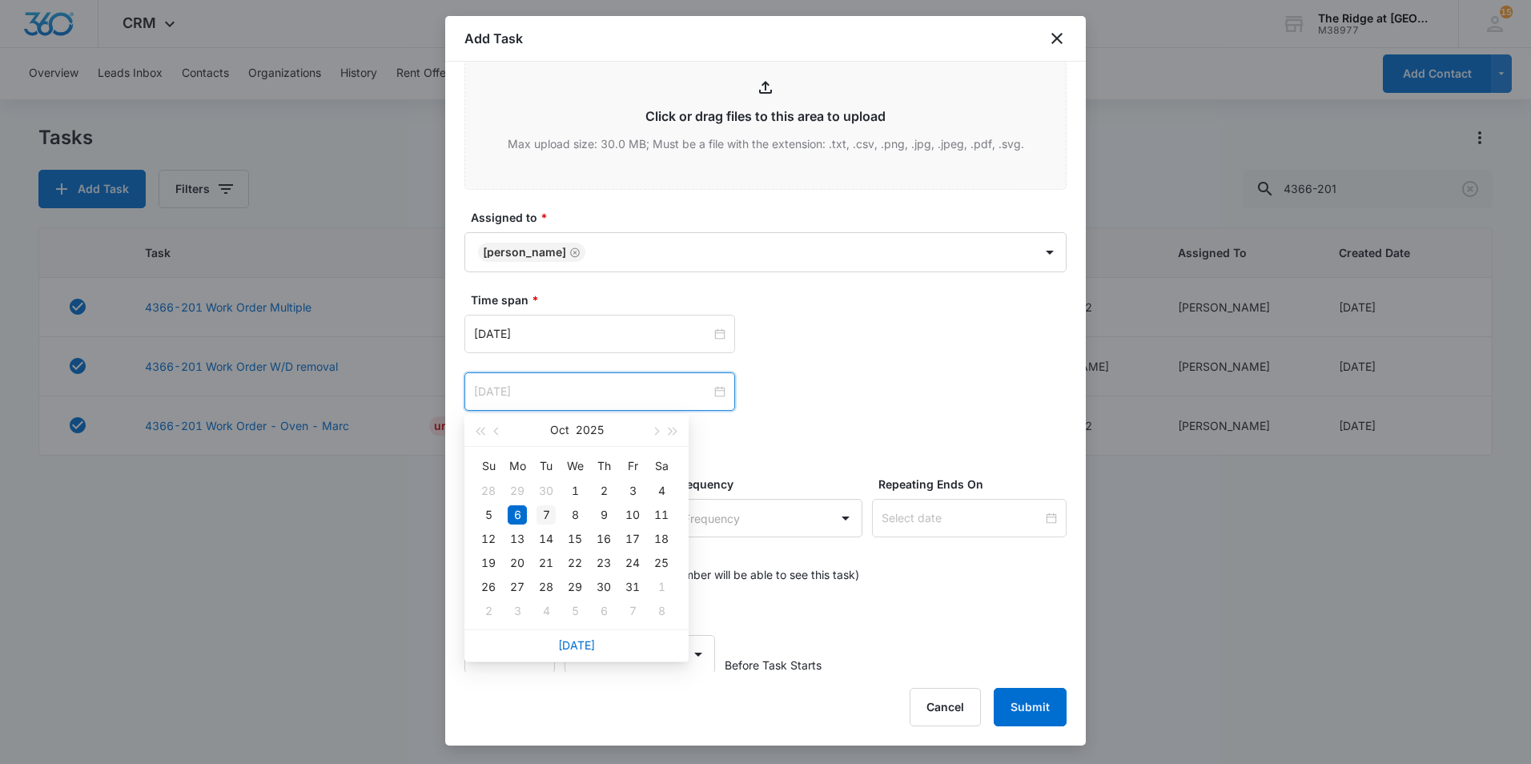
type input "Oct 7, 2025"
click at [546, 516] on div "7" at bounding box center [546, 514] width 19 height 19
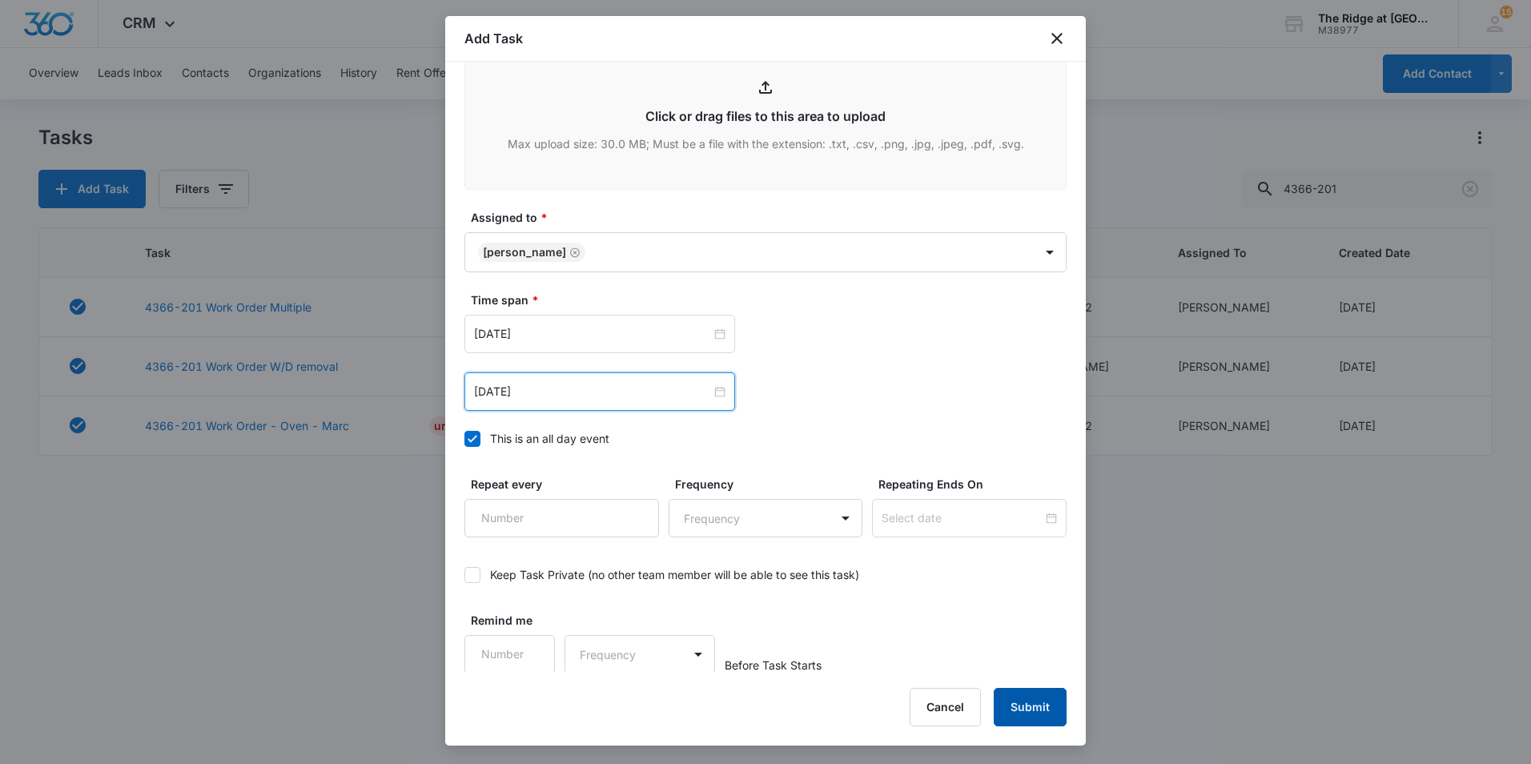
click at [1042, 703] on button "Submit" at bounding box center [1030, 707] width 73 height 38
